Goal: Task Accomplishment & Management: Use online tool/utility

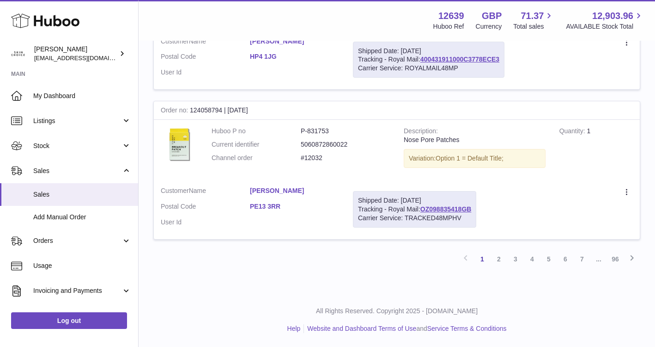
scroll to position [1433, 0]
click at [85, 199] on link "Sales" at bounding box center [69, 194] width 138 height 23
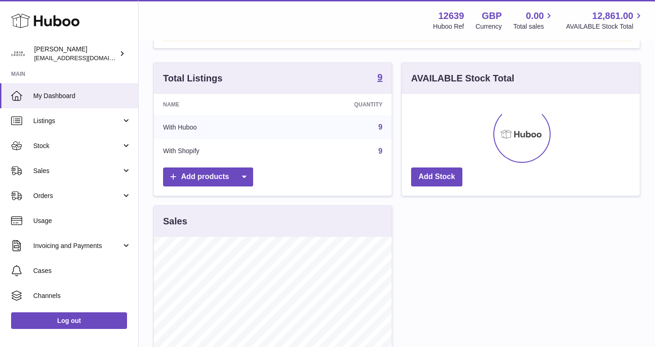
scroll to position [156, 0]
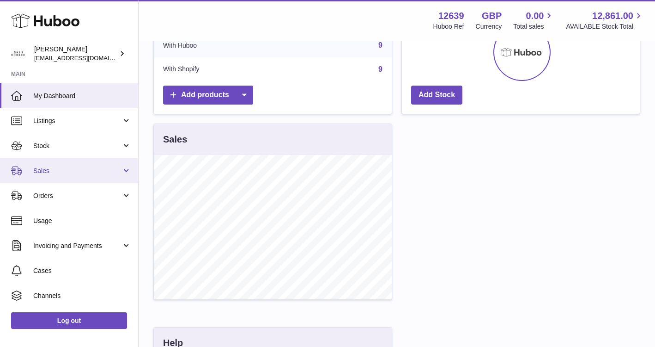
click at [81, 168] on span "Sales" at bounding box center [77, 170] width 88 height 9
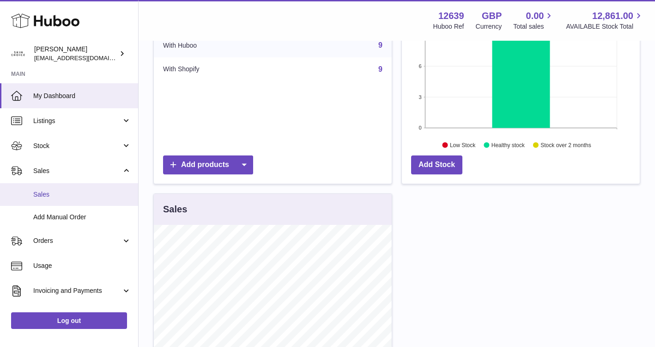
click at [79, 189] on link "Sales" at bounding box center [69, 194] width 138 height 23
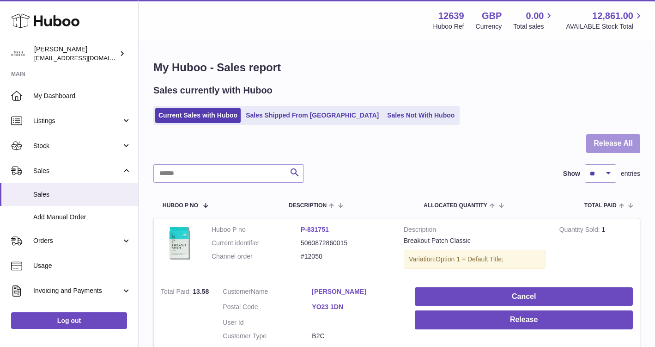
click at [625, 143] on button "Release All" at bounding box center [614, 143] width 54 height 19
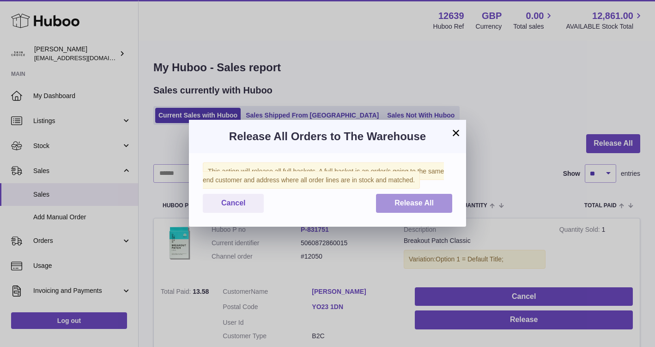
click at [435, 195] on button "Release All" at bounding box center [414, 203] width 76 height 19
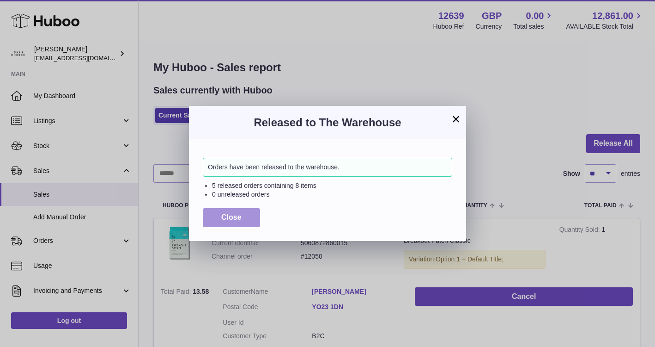
click at [246, 214] on button "Close" at bounding box center [231, 217] width 57 height 19
